Goal: Task Accomplishment & Management: Use online tool/utility

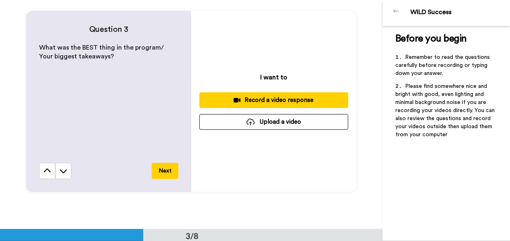
scroll to position [470, 0]
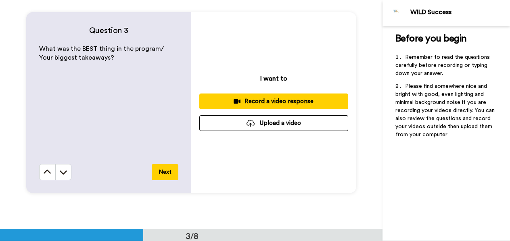
click at [277, 100] on div "Record a video response" at bounding box center [274, 101] width 136 height 8
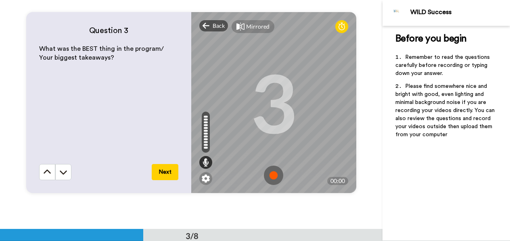
click at [275, 75] on div "3" at bounding box center [273, 102] width 47 height 61
click at [206, 138] on div at bounding box center [206, 139] width 4 height 2
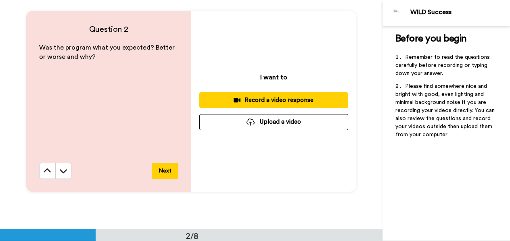
scroll to position [0, 0]
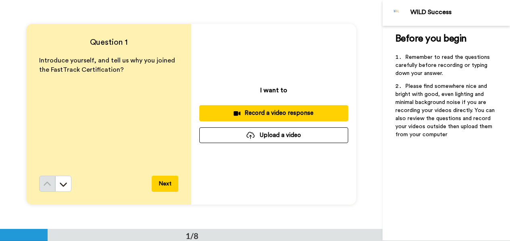
click at [234, 117] on div "Record a video response" at bounding box center [274, 113] width 136 height 8
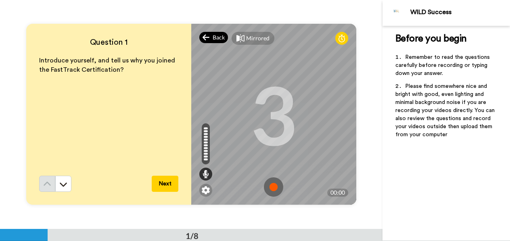
click at [209, 35] on div "Back" at bounding box center [213, 37] width 29 height 11
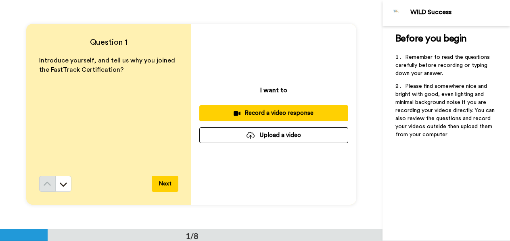
click at [230, 107] on button "Record a video response" at bounding box center [273, 113] width 149 height 16
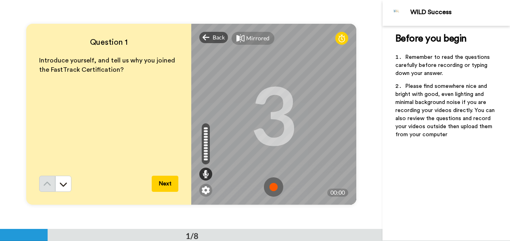
click at [274, 188] on img at bounding box center [273, 187] width 19 height 19
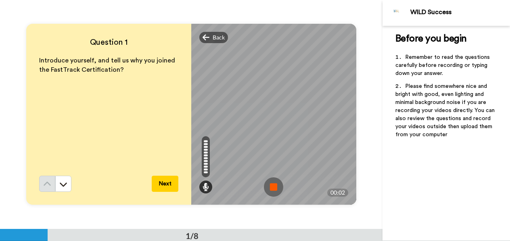
click at [274, 186] on img at bounding box center [273, 187] width 19 height 19
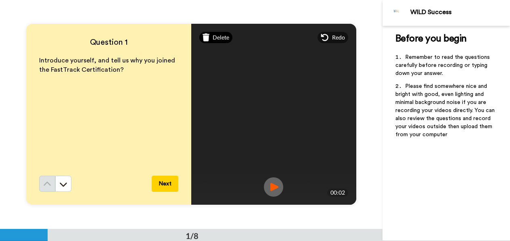
click at [215, 36] on span "Delete" at bounding box center [221, 37] width 17 height 8
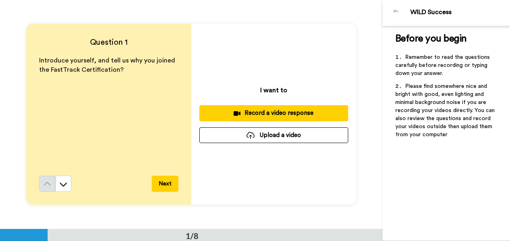
click at [253, 115] on div "Record a video response" at bounding box center [274, 113] width 136 height 8
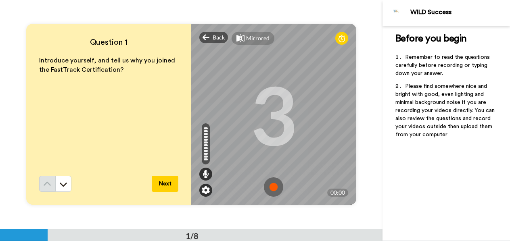
click at [207, 194] on img at bounding box center [206, 190] width 8 height 8
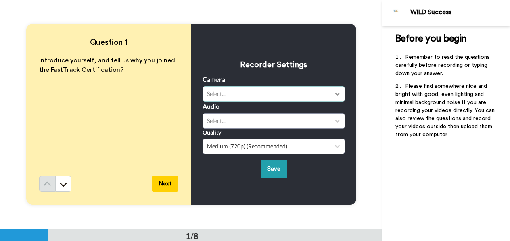
click at [336, 91] on icon at bounding box center [337, 94] width 8 height 8
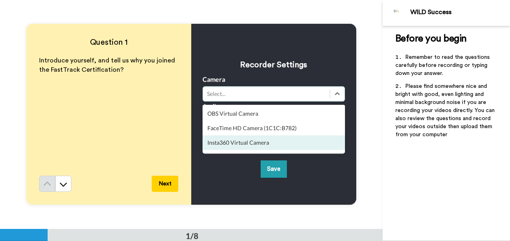
click at [257, 142] on div "Insta360 Virtual Camera" at bounding box center [274, 143] width 142 height 15
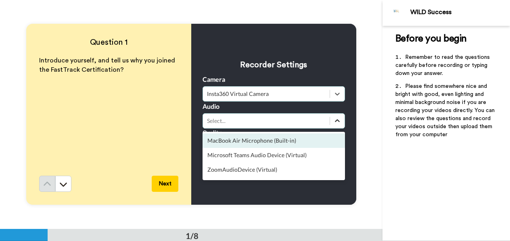
click at [340, 121] on icon at bounding box center [337, 121] width 8 height 8
click at [290, 142] on div "MacBook Air Microphone (Built-in)" at bounding box center [274, 141] width 142 height 15
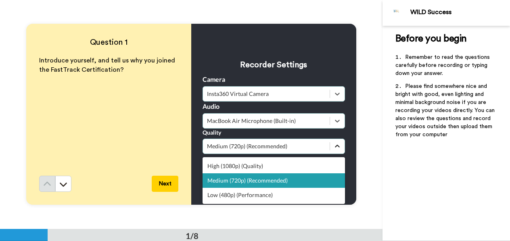
click at [341, 147] on icon at bounding box center [337, 146] width 8 height 8
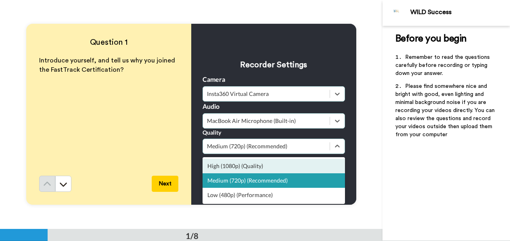
click at [298, 163] on div "High (1080p) (Quality)" at bounding box center [274, 166] width 142 height 15
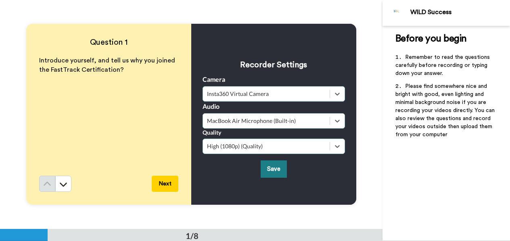
click at [280, 168] on button "Save" at bounding box center [274, 169] width 26 height 17
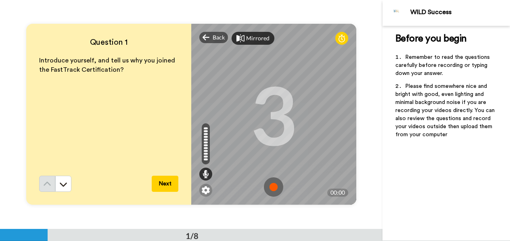
click at [238, 35] on icon at bounding box center [240, 38] width 8 height 8
click at [207, 190] on img at bounding box center [206, 190] width 8 height 8
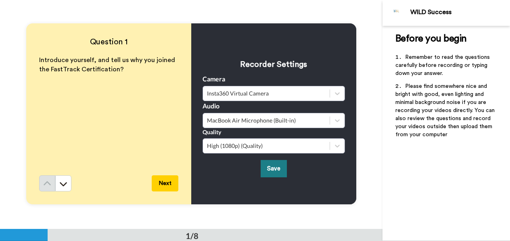
click at [272, 173] on button "Save" at bounding box center [274, 168] width 26 height 17
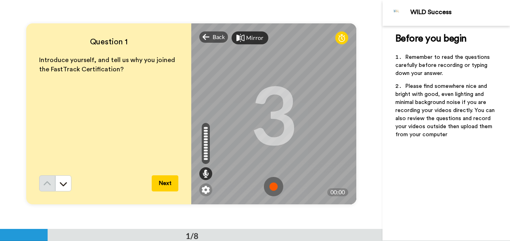
click at [271, 184] on img at bounding box center [273, 186] width 19 height 19
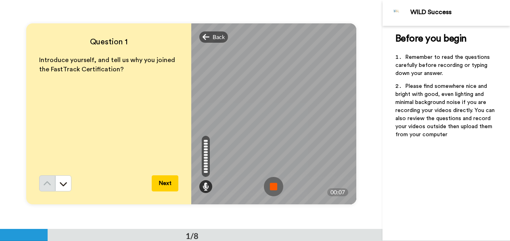
click at [275, 187] on img at bounding box center [273, 186] width 19 height 19
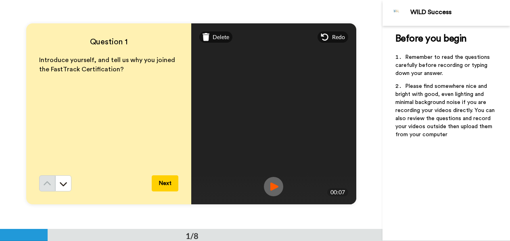
click at [272, 134] on video at bounding box center [273, 114] width 363 height 182
click at [274, 188] on img at bounding box center [273, 186] width 19 height 19
click at [281, 186] on img at bounding box center [273, 186] width 19 height 19
click at [221, 36] on span "Delete" at bounding box center [221, 37] width 17 height 8
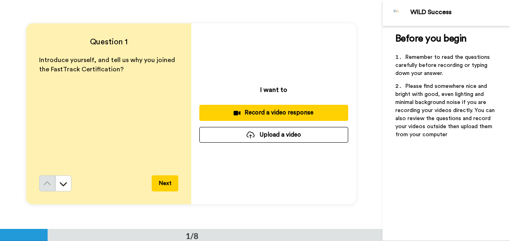
click at [244, 113] on div "Record a video response" at bounding box center [274, 113] width 136 height 8
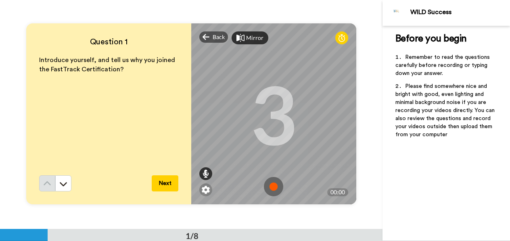
click at [207, 173] on icon at bounding box center [206, 174] width 6 height 8
click at [205, 156] on div at bounding box center [206, 156] width 4 height 2
drag, startPoint x: 207, startPoint y: 153, endPoint x: 207, endPoint y: 163, distance: 10.9
click at [207, 157] on div at bounding box center [206, 143] width 8 height 41
click at [206, 171] on icon at bounding box center [206, 174] width 6 height 8
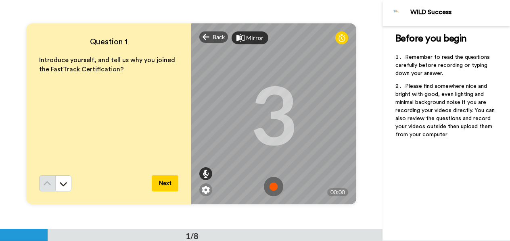
click at [208, 171] on icon at bounding box center [206, 174] width 6 height 8
click at [344, 39] on icon at bounding box center [341, 38] width 6 height 8
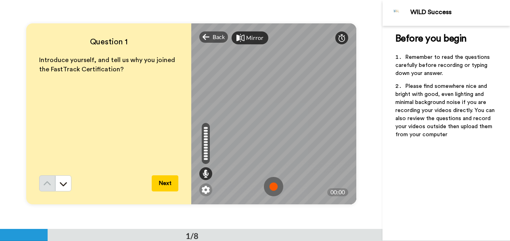
click at [344, 39] on icon at bounding box center [341, 38] width 6 height 8
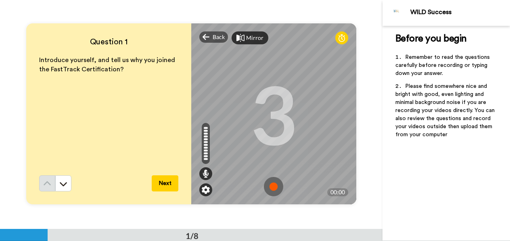
click at [205, 191] on img at bounding box center [206, 190] width 8 height 8
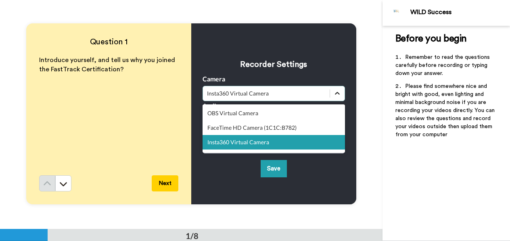
click at [339, 94] on icon at bounding box center [337, 94] width 8 height 8
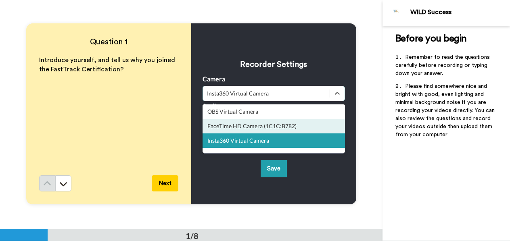
click at [267, 129] on div "FaceTime HD Camera (1C1C:B782)" at bounding box center [274, 126] width 142 height 15
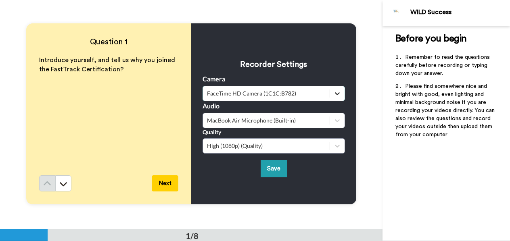
click at [336, 93] on icon at bounding box center [337, 94] width 8 height 8
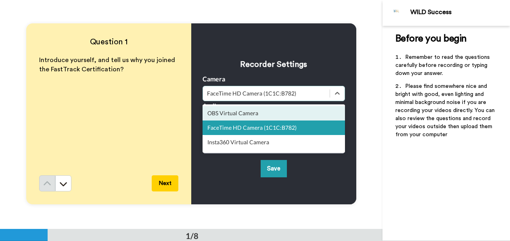
click at [271, 115] on div "OBS Virtual Camera" at bounding box center [274, 113] width 142 height 15
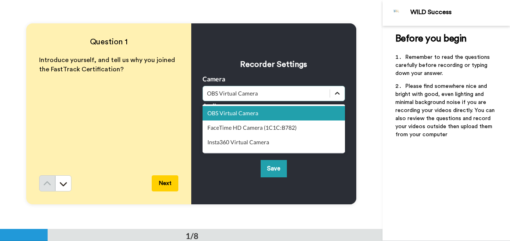
click at [340, 91] on icon at bounding box center [337, 94] width 8 height 8
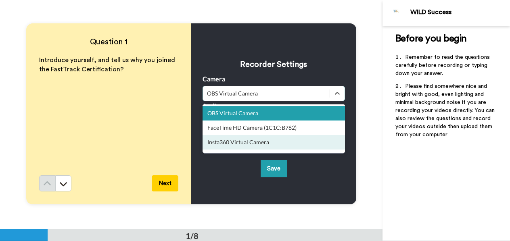
click at [259, 141] on div "Insta360 Virtual Camera" at bounding box center [274, 142] width 142 height 15
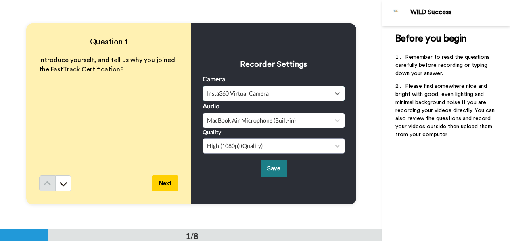
click at [269, 163] on button "Save" at bounding box center [274, 168] width 26 height 17
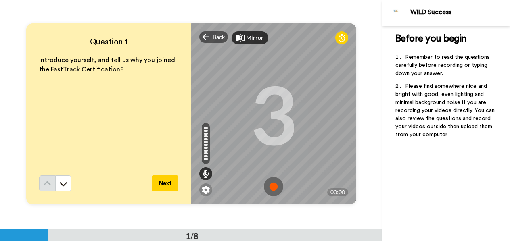
click at [271, 185] on img at bounding box center [273, 186] width 19 height 19
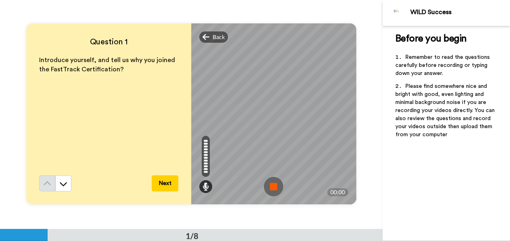
click at [276, 183] on img at bounding box center [273, 186] width 19 height 19
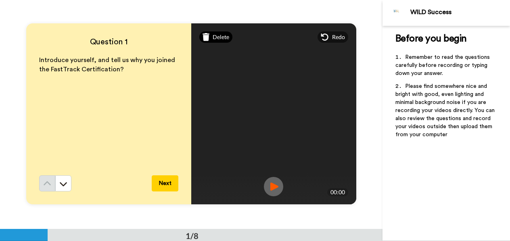
click at [215, 40] on span "Delete" at bounding box center [221, 37] width 17 height 8
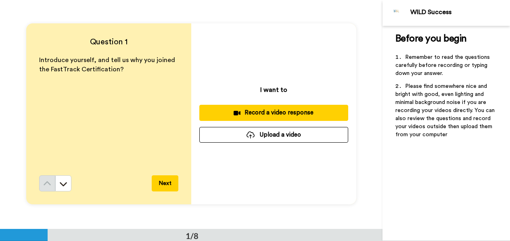
click at [253, 113] on div "Record a video response" at bounding box center [274, 113] width 136 height 8
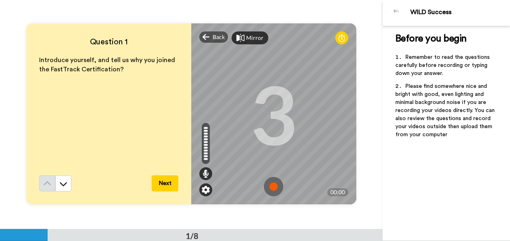
click at [205, 190] on img at bounding box center [206, 190] width 8 height 8
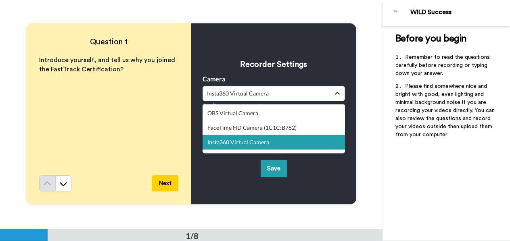
click at [337, 91] on icon at bounding box center [337, 94] width 8 height 8
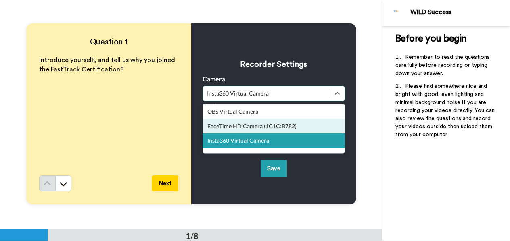
click at [261, 122] on div "FaceTime HD Camera (1C1C:B782)" at bounding box center [274, 126] width 142 height 15
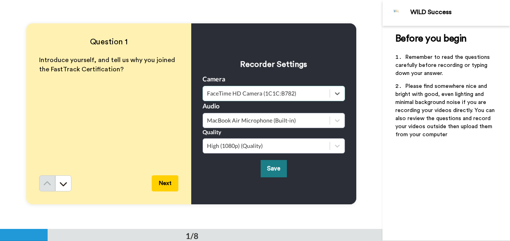
click at [272, 165] on button "Save" at bounding box center [274, 168] width 26 height 17
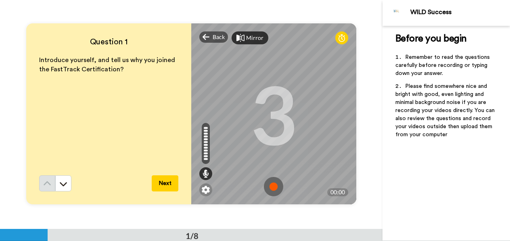
click at [274, 185] on img at bounding box center [273, 186] width 19 height 19
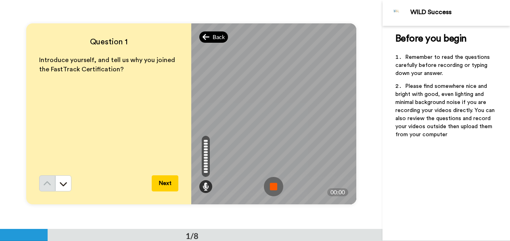
click at [211, 40] on div "Back" at bounding box center [213, 36] width 29 height 11
